Goal: Task Accomplishment & Management: Use online tool/utility

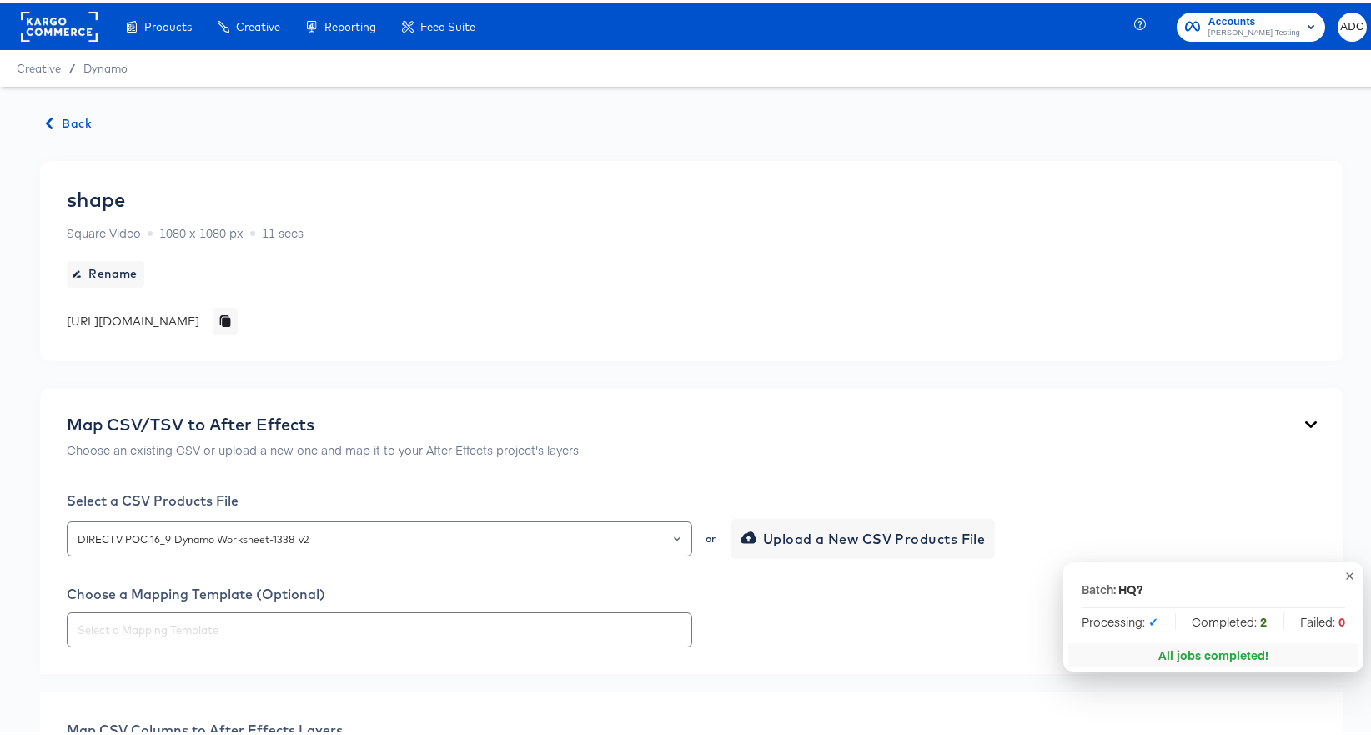
click at [38, 16] on rect at bounding box center [59, 23] width 77 height 30
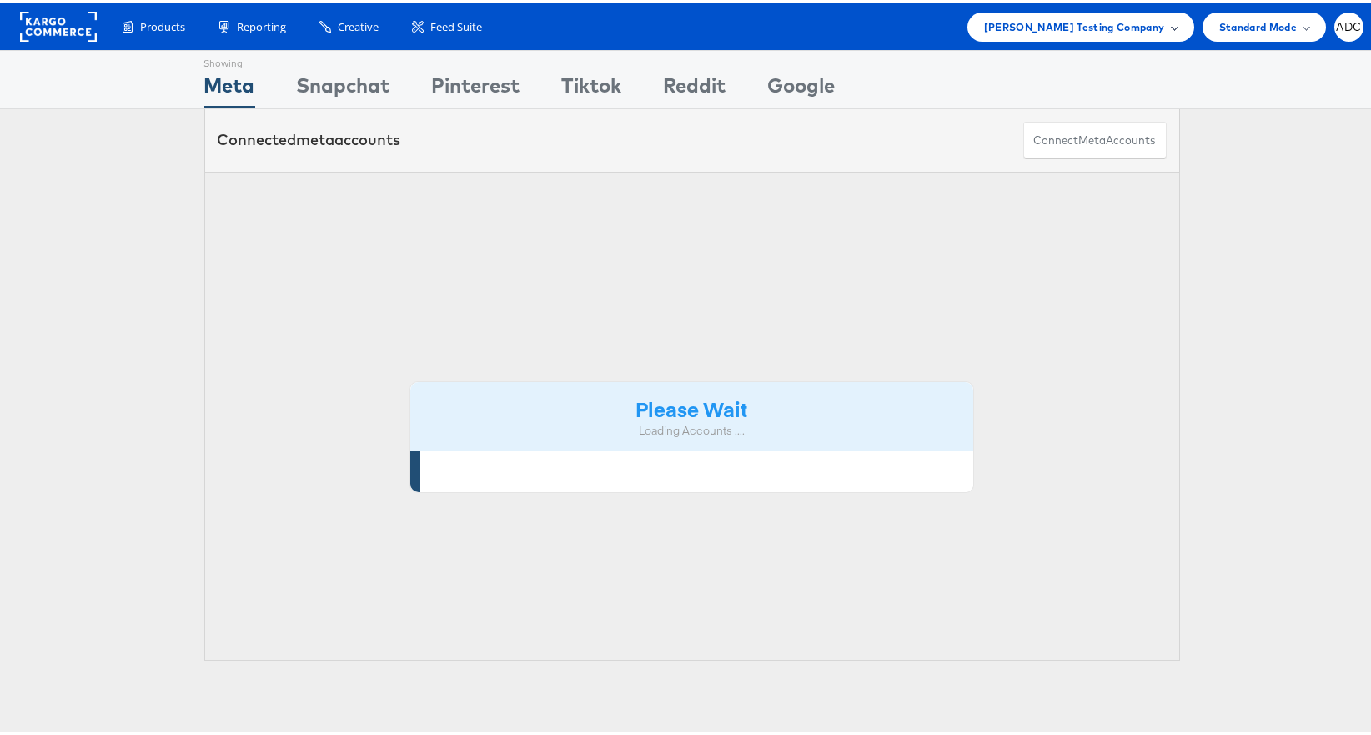
click at [1127, 21] on span "Colin Clarke Testing Company" at bounding box center [1074, 24] width 181 height 18
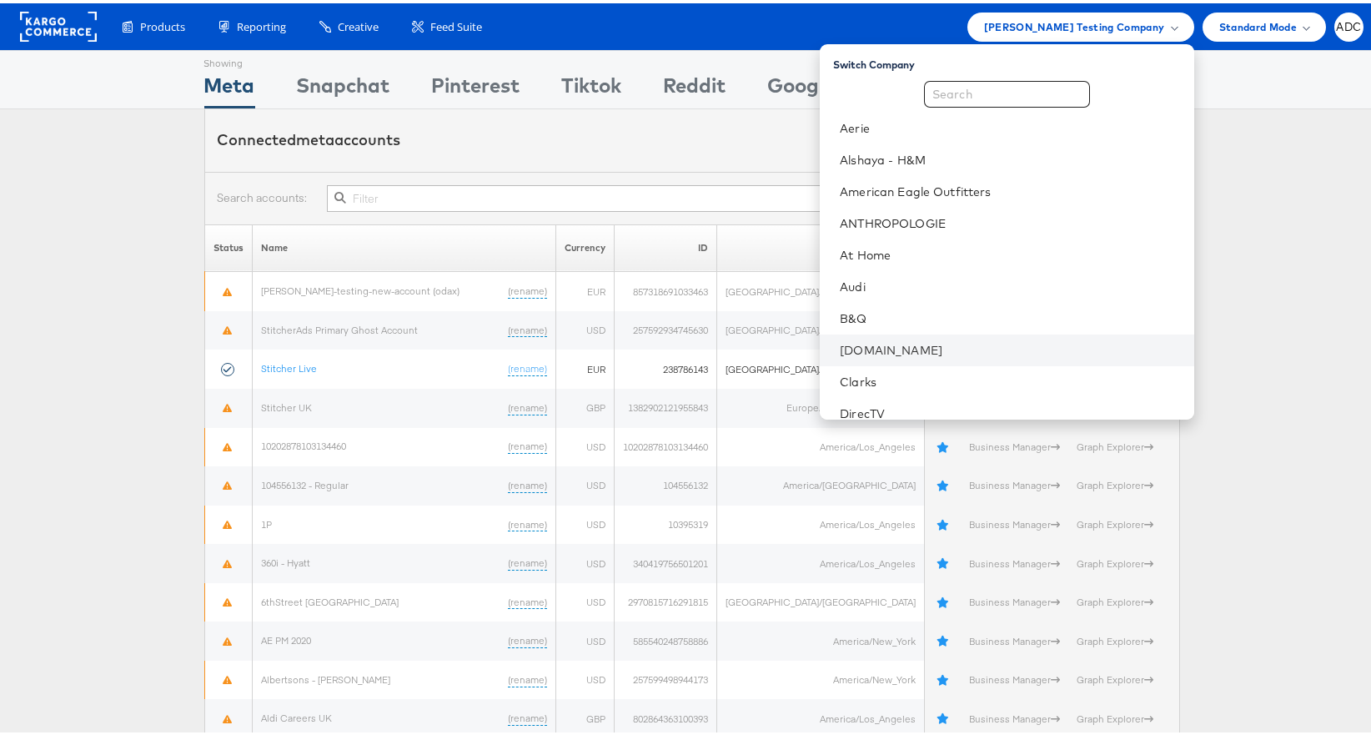
click at [988, 358] on li "Cars.com" at bounding box center [1007, 347] width 374 height 32
click at [951, 348] on link "Cars.com" at bounding box center [1010, 347] width 340 height 17
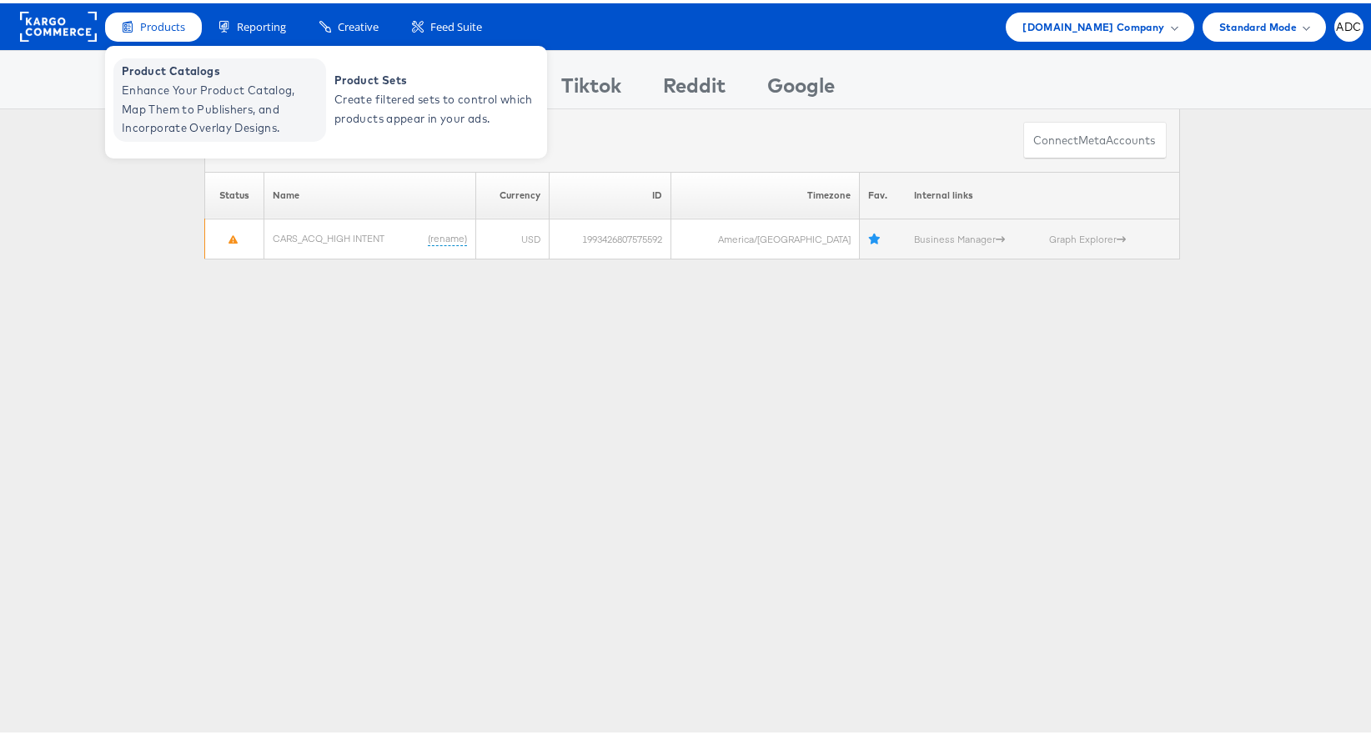
click at [174, 103] on span "Enhance Your Product Catalog, Map Them to Publishers, and Incorporate Overlay D…" at bounding box center [222, 106] width 200 height 57
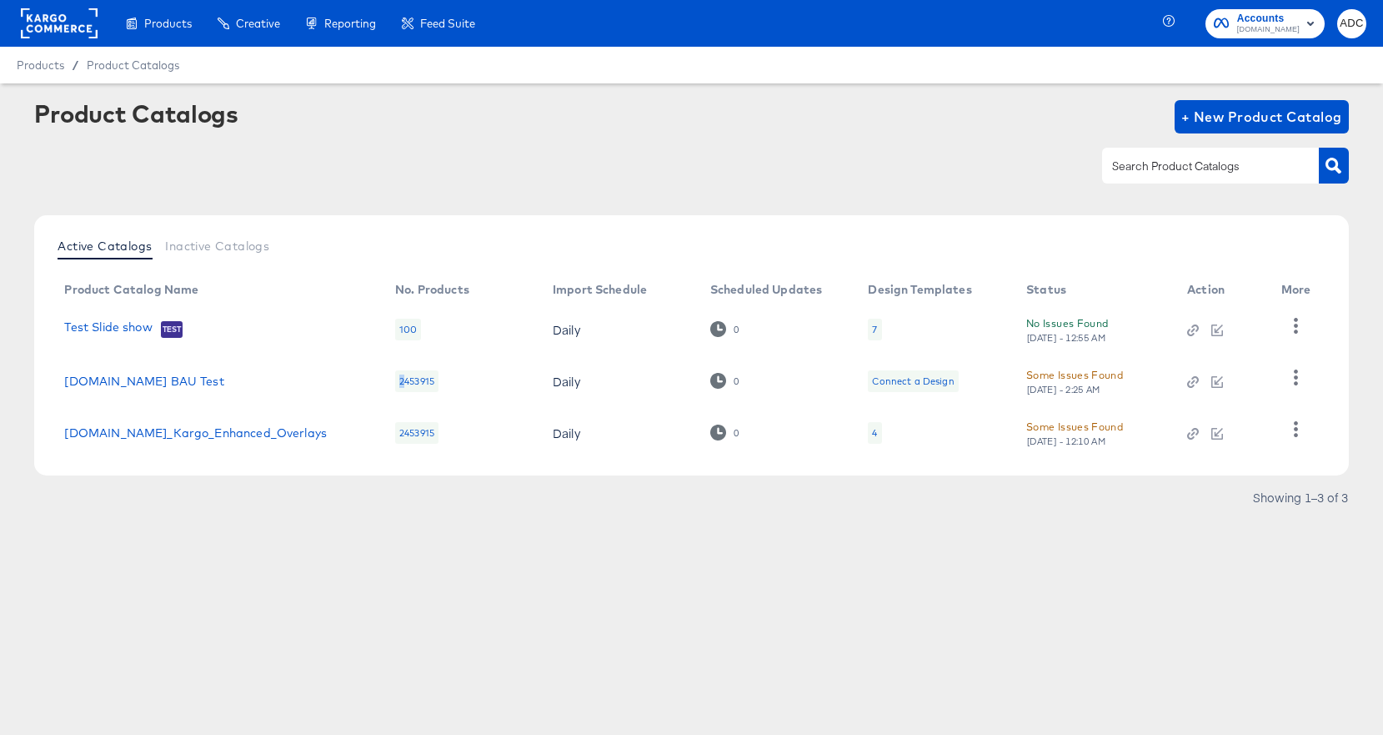
click at [404, 379] on div "2453915" at bounding box center [416, 381] width 43 height 22
click at [402, 379] on div "2453915" at bounding box center [416, 381] width 43 height 22
drag, startPoint x: 402, startPoint y: 379, endPoint x: 406, endPoint y: 401, distance: 22.9
click at [418, 379] on div "2453915" at bounding box center [416, 381] width 43 height 22
